Goal: Feedback & Contribution: Leave review/rating

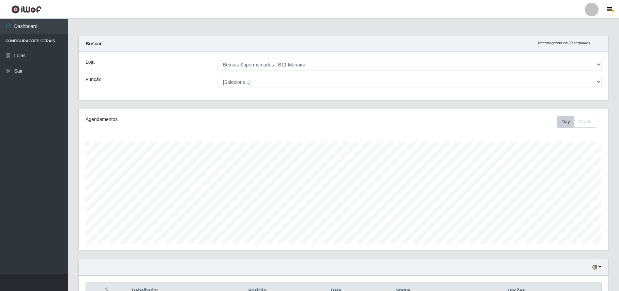
select select "409"
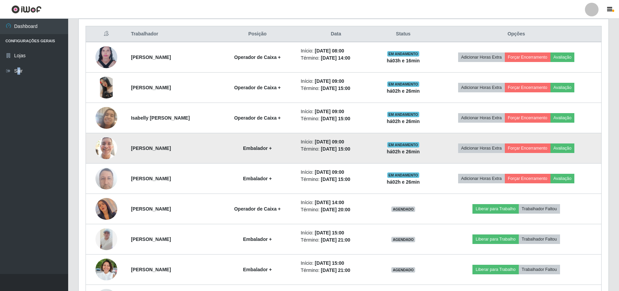
scroll to position [273, 0]
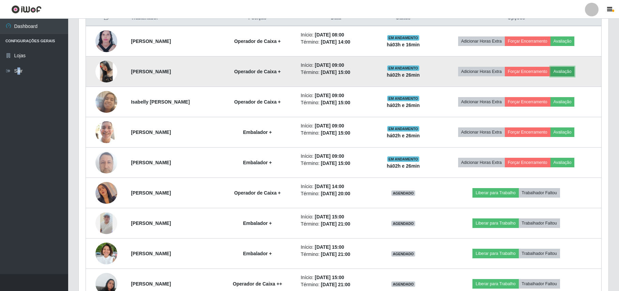
click at [565, 74] on button "Avaliação" at bounding box center [562, 72] width 24 height 10
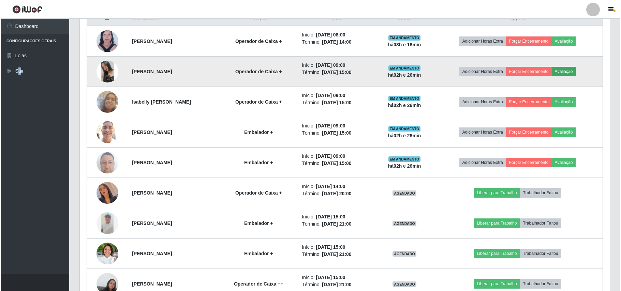
scroll to position [142, 524]
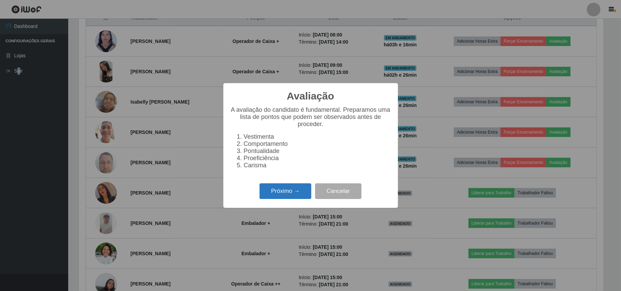
click at [288, 199] on button "Próximo →" at bounding box center [285, 191] width 52 height 16
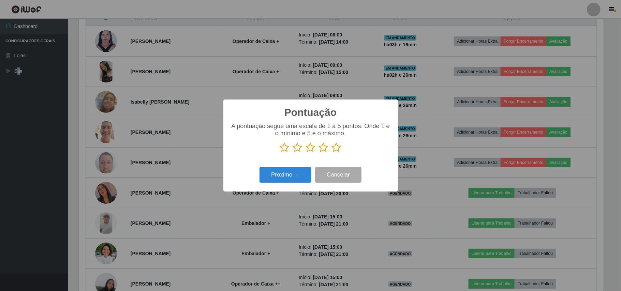
scroll to position [340697, 340314]
click at [334, 148] on icon at bounding box center [337, 147] width 10 height 10
click at [332, 153] on input "radio" at bounding box center [332, 153] width 0 height 0
click at [289, 172] on button "Próximo →" at bounding box center [285, 175] width 52 height 16
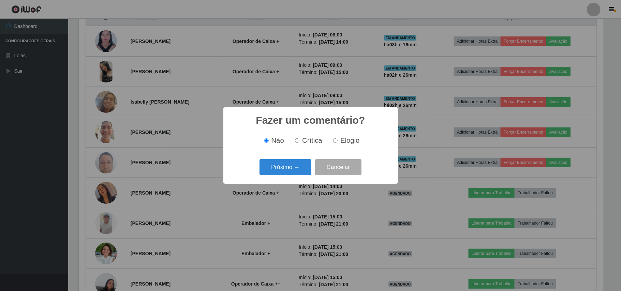
click at [348, 143] on span "Elogio" at bounding box center [349, 140] width 19 height 7
click at [337, 143] on input "Elogio" at bounding box center [335, 140] width 4 height 4
radio input "true"
click at [299, 165] on button "Próximo →" at bounding box center [285, 167] width 52 height 16
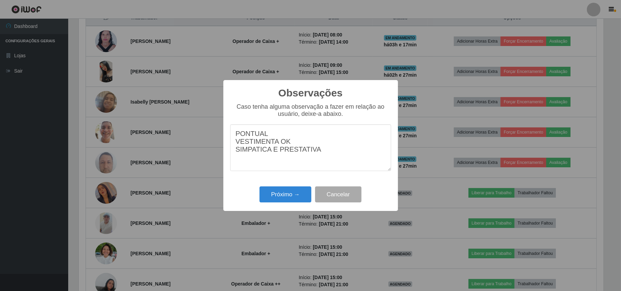
click at [254, 156] on textarea "PONTUAL VESTIMENTA OK SIMPATICA E PRESTATIVA" at bounding box center [310, 147] width 161 height 47
click at [327, 157] on textarea "PONTUAL VESTIMENTA OK SIMPÁTICA E PRESTATIVA" at bounding box center [310, 147] width 161 height 47
type textarea "PONTUAL VESTIMENTA OK SIMPÁTICA E PRESTATIVA"
click at [274, 199] on button "Próximo →" at bounding box center [285, 194] width 52 height 16
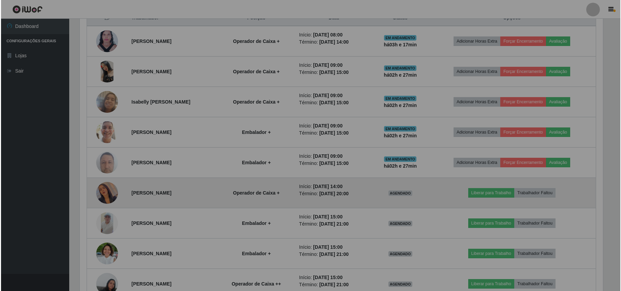
scroll to position [142, 529]
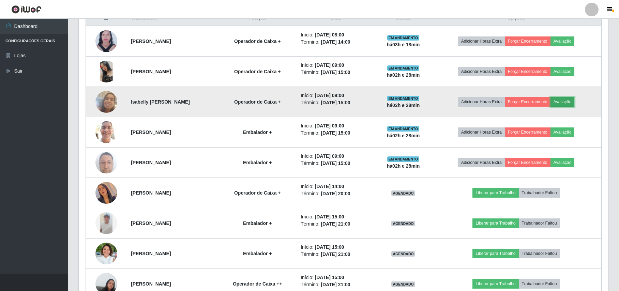
click at [569, 103] on button "Avaliação" at bounding box center [562, 102] width 24 height 10
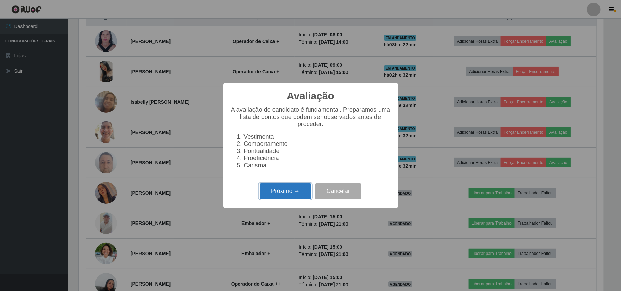
click at [298, 198] on button "Próximo →" at bounding box center [285, 191] width 52 height 16
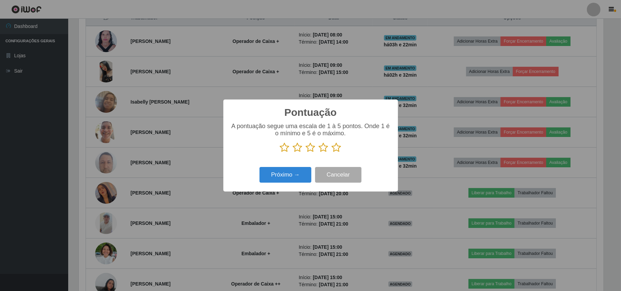
click at [336, 150] on icon at bounding box center [337, 147] width 10 height 10
click at [332, 153] on input "radio" at bounding box center [332, 153] width 0 height 0
click at [302, 172] on button "Próximo →" at bounding box center [285, 175] width 52 height 16
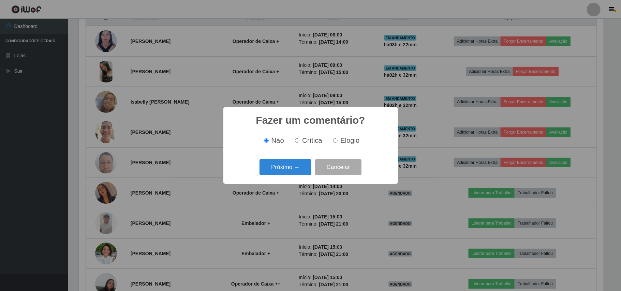
click at [335, 142] on input "Elogio" at bounding box center [335, 140] width 4 height 4
radio input "true"
click at [297, 170] on button "Próximo →" at bounding box center [285, 167] width 52 height 16
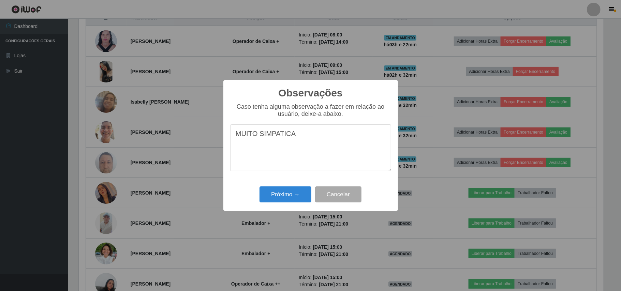
click at [277, 134] on textarea "MUITO SIMPATICA" at bounding box center [310, 147] width 161 height 47
click at [297, 138] on textarea "MUITO SIMPÁTICA" at bounding box center [310, 147] width 161 height 47
type textarea "MUITO SIMPÁTICA PONTUAL VESTIMENTA OK"
click at [289, 193] on button "Próximo →" at bounding box center [285, 194] width 52 height 16
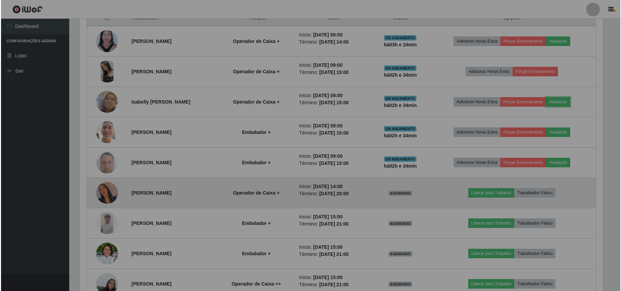
scroll to position [142, 529]
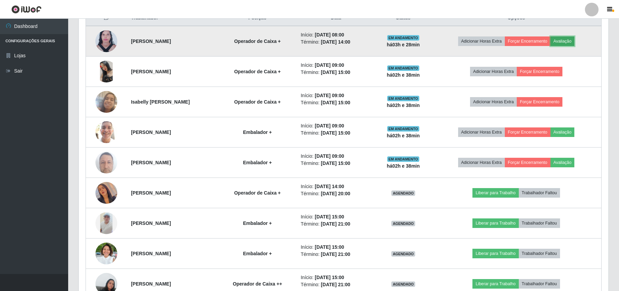
click at [575, 42] on button "Avaliação" at bounding box center [562, 41] width 24 height 10
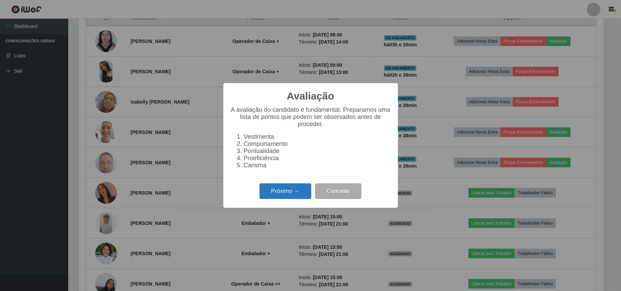
click at [286, 194] on button "Próximo →" at bounding box center [285, 191] width 52 height 16
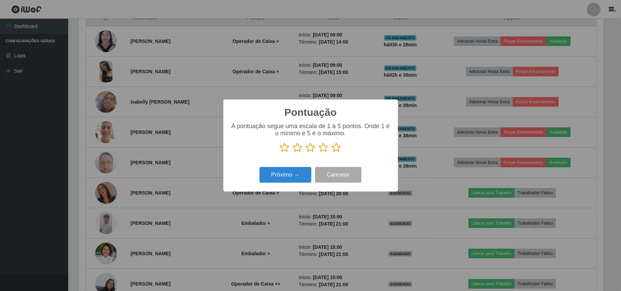
scroll to position [340697, 340314]
drag, startPoint x: 339, startPoint y: 146, endPoint x: 289, endPoint y: 172, distance: 55.6
click at [332, 149] on icon at bounding box center [337, 147] width 10 height 10
click at [332, 153] on input "radio" at bounding box center [332, 153] width 0 height 0
click at [283, 176] on button "Próximo →" at bounding box center [285, 175] width 52 height 16
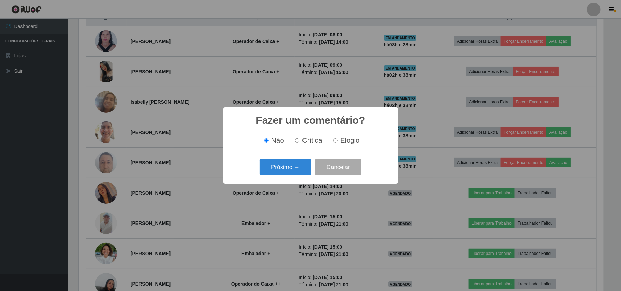
drag, startPoint x: 344, startPoint y: 136, endPoint x: 333, endPoint y: 141, distance: 11.5
click at [344, 138] on span "Elogio" at bounding box center [349, 140] width 19 height 7
click at [337, 138] on input "Elogio" at bounding box center [335, 140] width 4 height 4
radio input "true"
click at [295, 171] on button "Próximo →" at bounding box center [285, 167] width 52 height 16
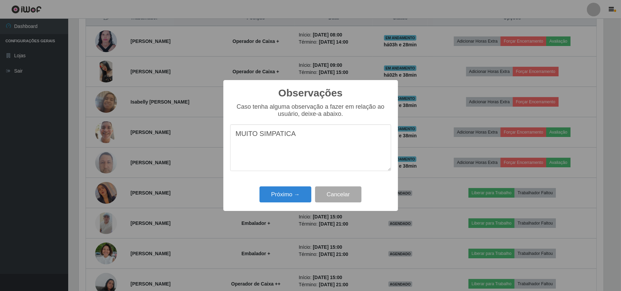
click at [278, 138] on textarea "MUITO SIMPATICA" at bounding box center [310, 147] width 161 height 47
click at [298, 133] on textarea "MUITO SIMPÁTICA" at bounding box center [310, 147] width 161 height 47
type textarea "MUITO SIMPÁTICA VESTIMENTA OK PRESTATIVA"
click at [289, 191] on button "Próximo →" at bounding box center [285, 194] width 52 height 16
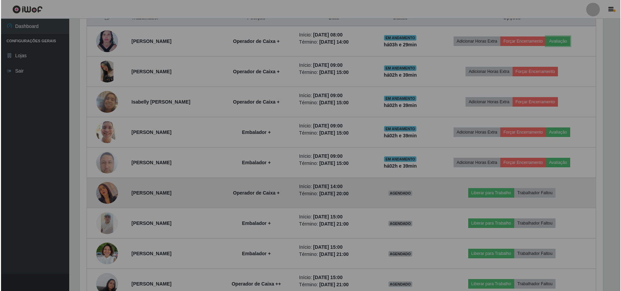
scroll to position [142, 529]
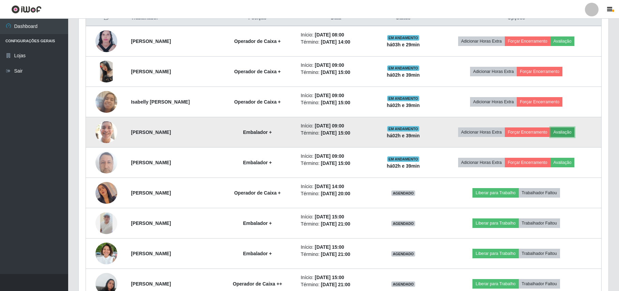
click at [569, 135] on button "Avaliação" at bounding box center [562, 132] width 24 height 10
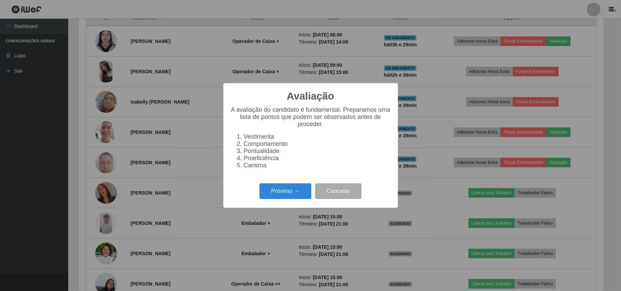
scroll to position [142, 524]
click at [292, 190] on button "Próximo →" at bounding box center [285, 191] width 52 height 16
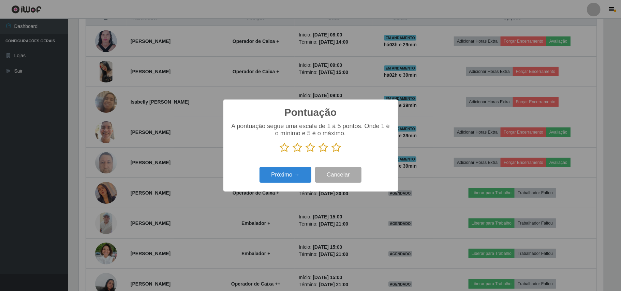
click at [335, 148] on icon at bounding box center [337, 147] width 10 height 10
click at [332, 153] on input "radio" at bounding box center [332, 153] width 0 height 0
click at [284, 176] on button "Próximo →" at bounding box center [285, 175] width 52 height 16
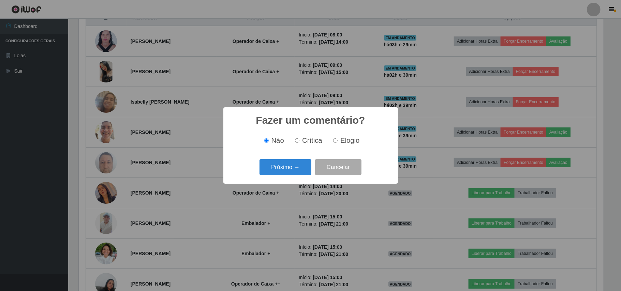
click at [352, 137] on span "Elogio" at bounding box center [349, 140] width 19 height 7
click at [337, 138] on input "Elogio" at bounding box center [335, 140] width 4 height 4
radio input "true"
click at [287, 168] on button "Próximo →" at bounding box center [285, 167] width 52 height 16
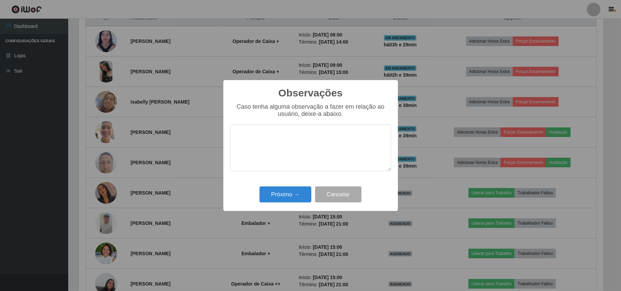
click at [298, 160] on textarea at bounding box center [310, 147] width 161 height 47
type textarea "PONTUAL PRESTATIVO"
click at [284, 198] on button "Próximo →" at bounding box center [285, 194] width 52 height 16
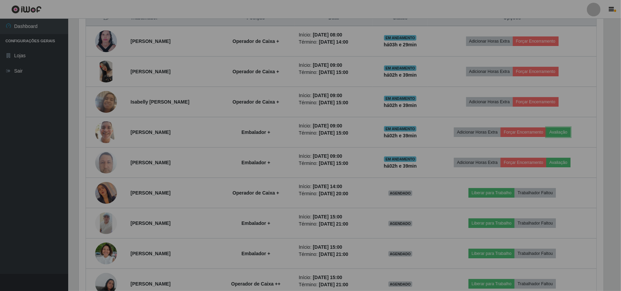
scroll to position [142, 529]
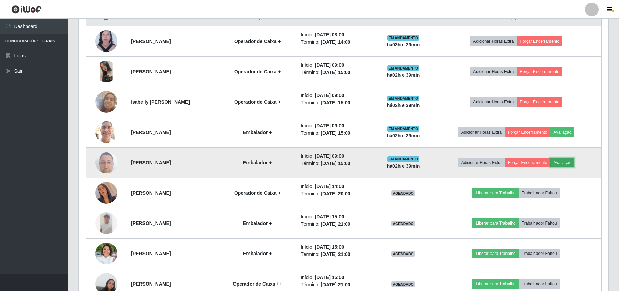
click at [566, 164] on button "Avaliação" at bounding box center [562, 163] width 24 height 10
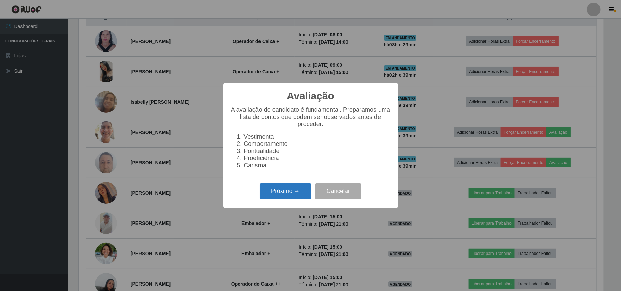
click at [278, 193] on button "Próximo →" at bounding box center [285, 191] width 52 height 16
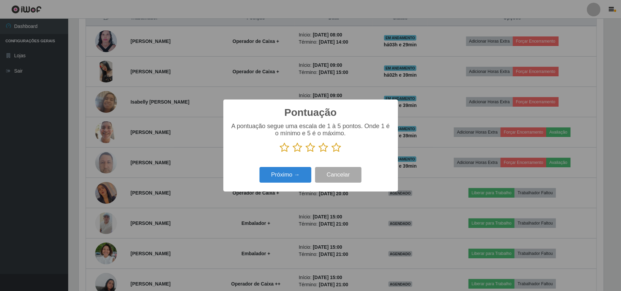
scroll to position [340697, 340314]
click at [333, 147] on icon at bounding box center [337, 147] width 10 height 10
click at [332, 153] on input "radio" at bounding box center [332, 153] width 0 height 0
click at [295, 179] on button "Próximo →" at bounding box center [285, 175] width 52 height 16
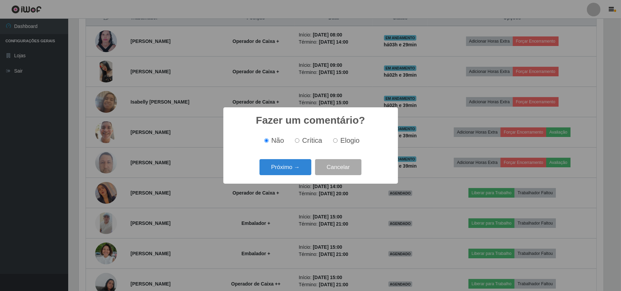
click at [354, 141] on span "Elogio" at bounding box center [349, 140] width 19 height 7
click at [337, 141] on input "Elogio" at bounding box center [335, 140] width 4 height 4
radio input "true"
click at [298, 172] on button "Próximo →" at bounding box center [285, 167] width 52 height 16
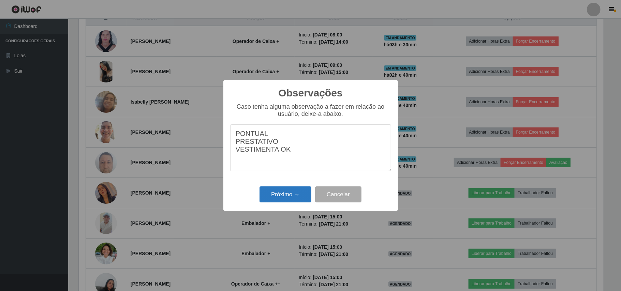
type textarea "PONTUAL PRESTATIVO VESTIMENTA OK"
click at [283, 194] on button "Próximo →" at bounding box center [285, 194] width 52 height 16
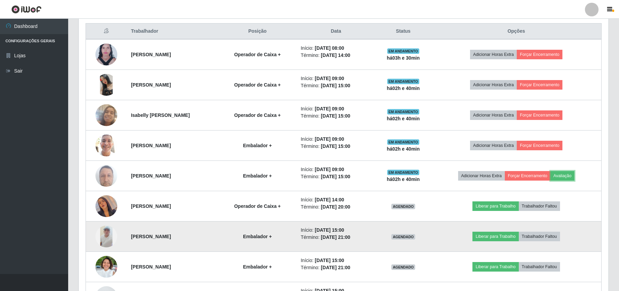
scroll to position [346, 0]
